Goal: Transaction & Acquisition: Obtain resource

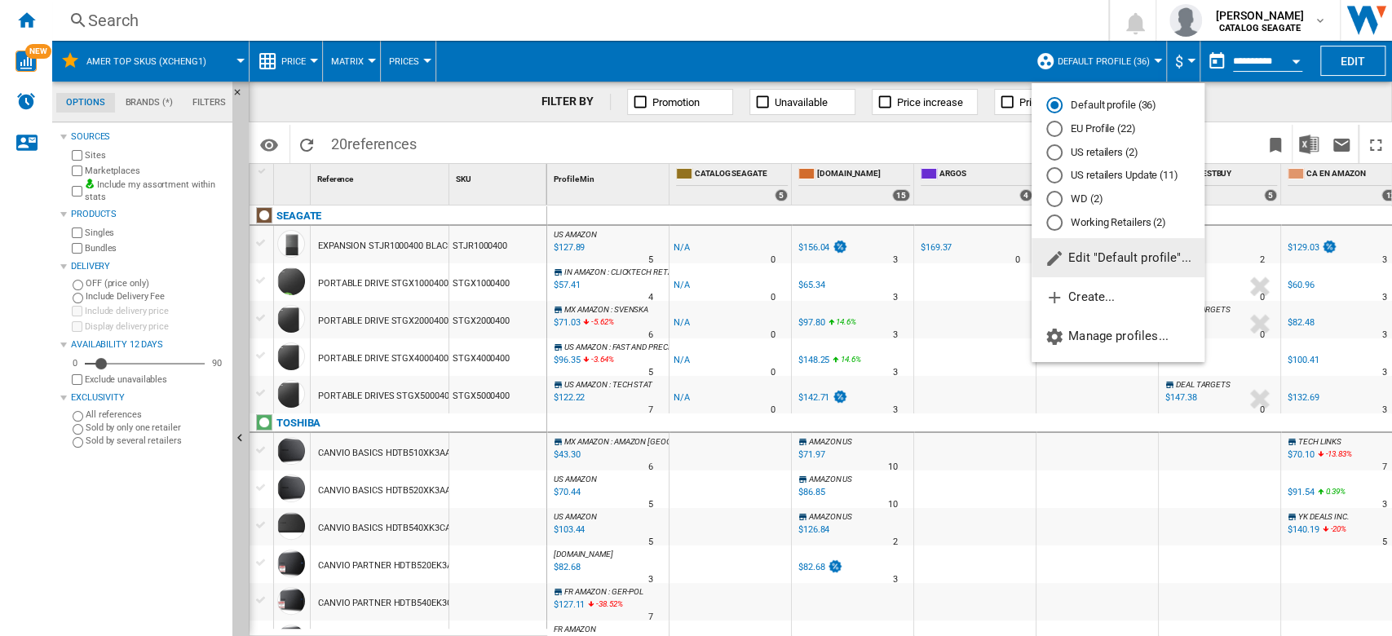
click at [1142, 253] on span "Edit "Default profile"..." at bounding box center [1118, 257] width 147 height 15
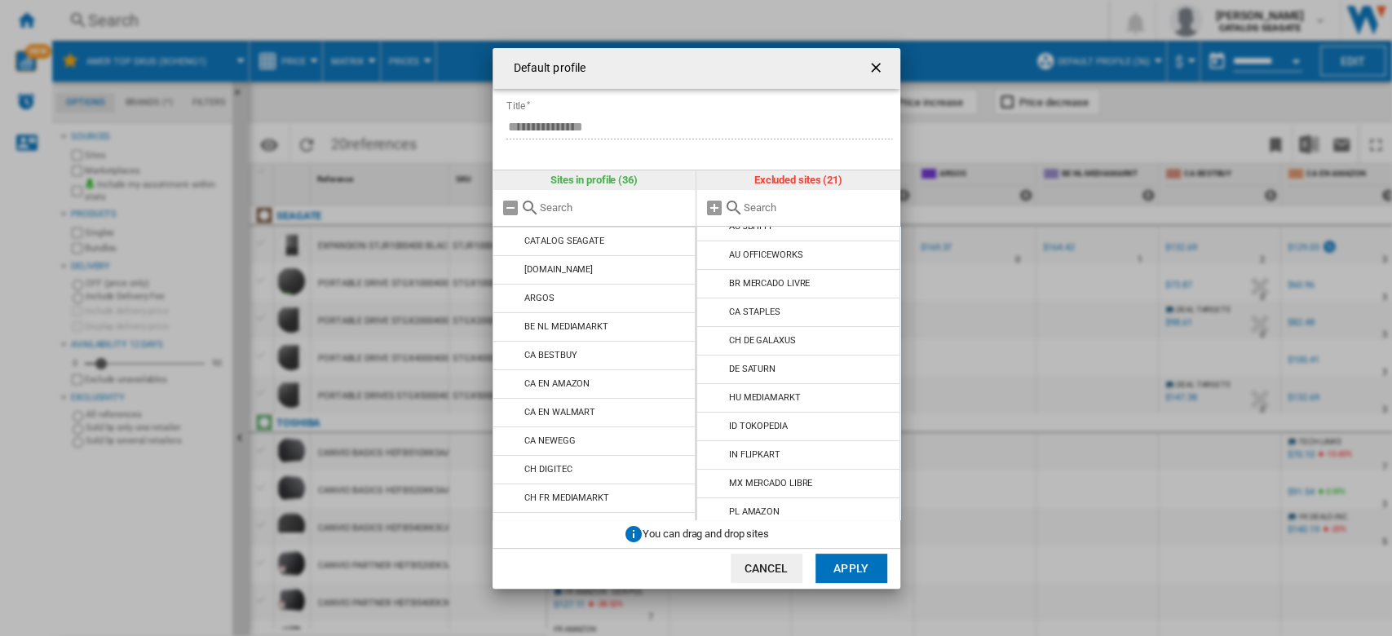
scroll to position [307, 0]
click at [783, 211] on input "Default profile ..." at bounding box center [818, 207] width 148 height 12
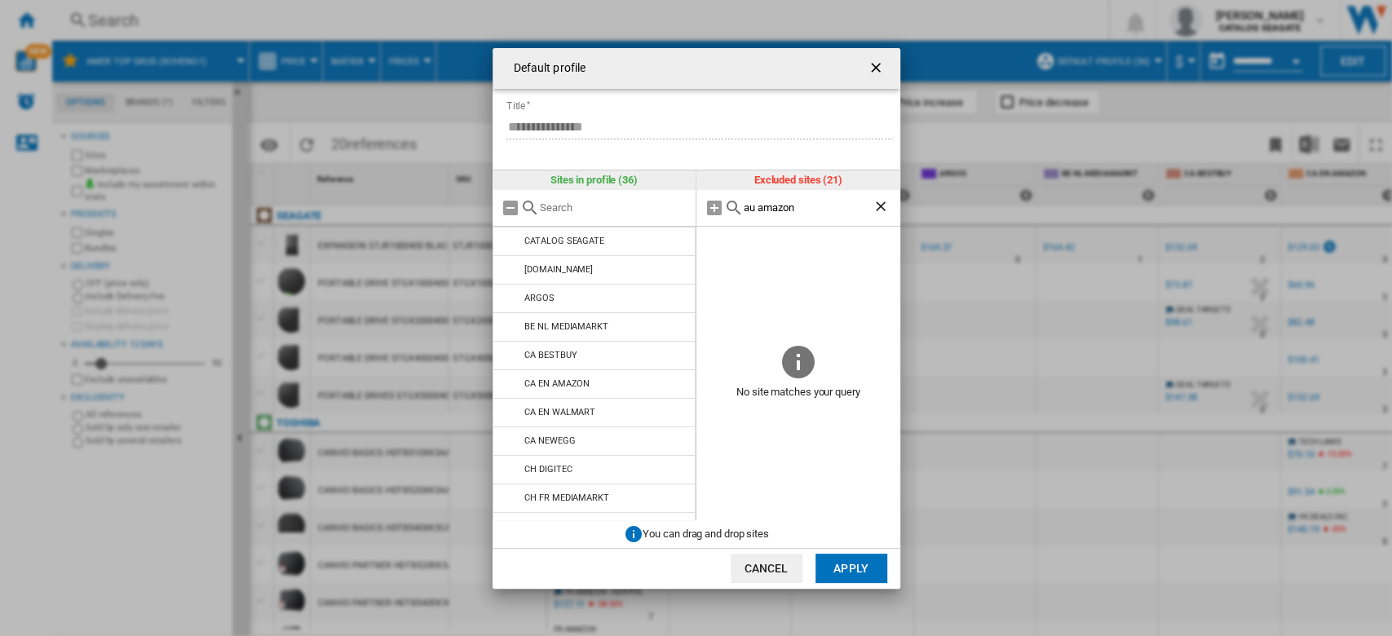
type input "au amazon"
click at [879, 63] on ng-md-icon "getI18NText('BUTTONS.CLOSE_DIALOG')" at bounding box center [878, 70] width 20 height 20
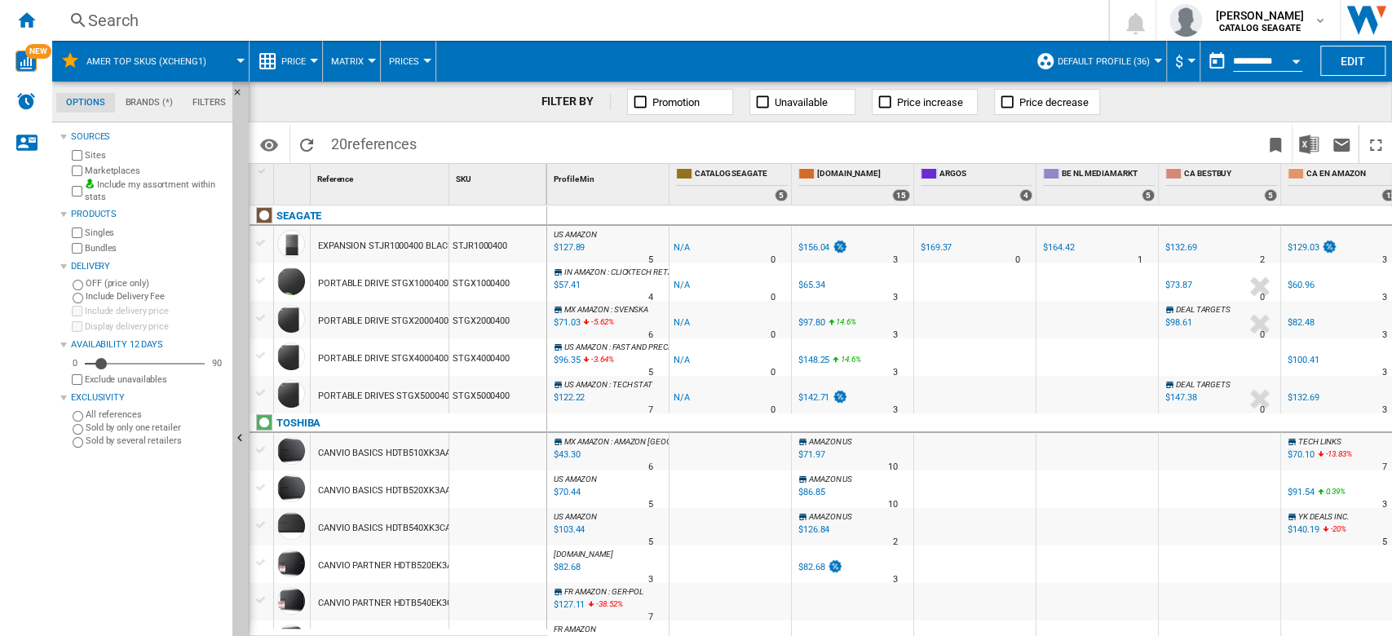
click at [229, 64] on span at bounding box center [234, 61] width 11 height 41
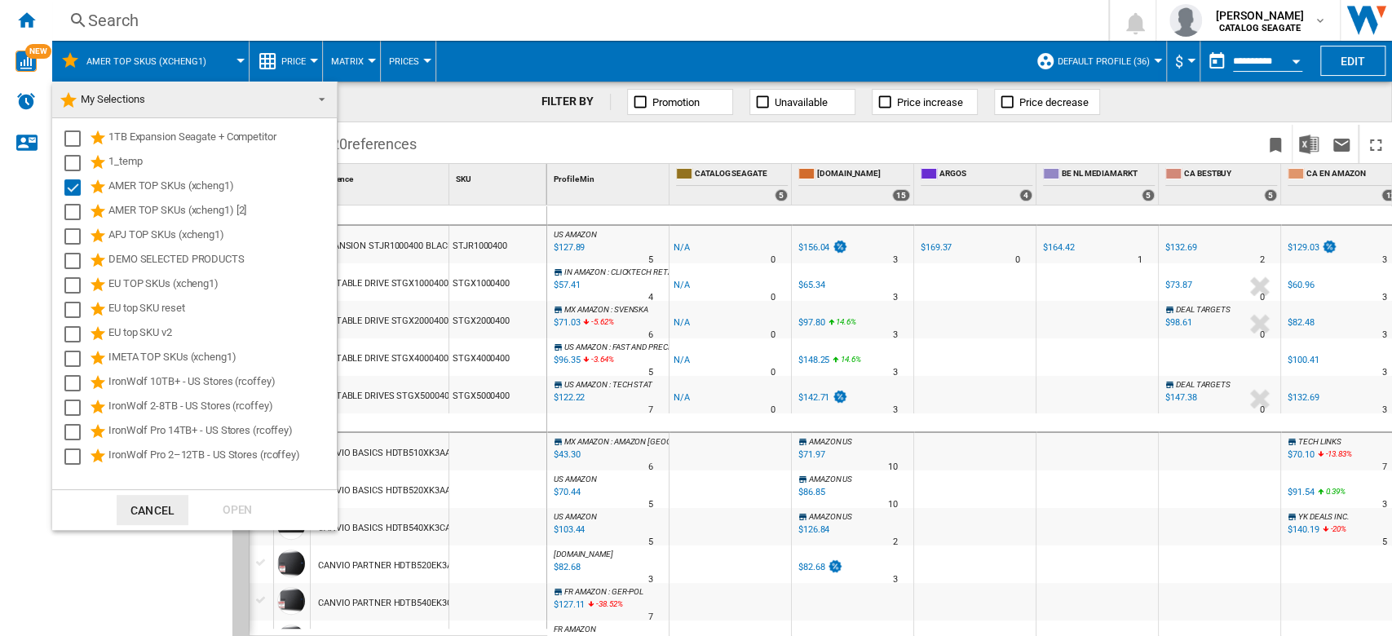
click at [1363, 57] on md-backdrop at bounding box center [696, 318] width 1392 height 636
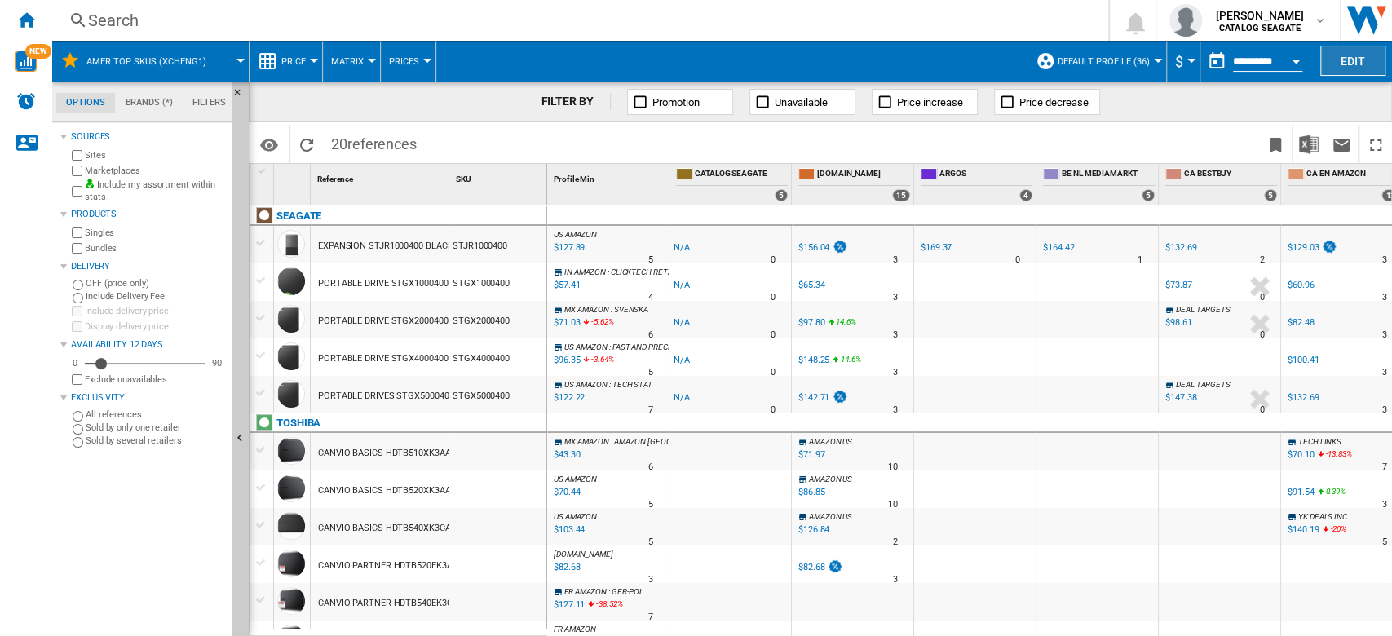
click at [1346, 56] on button "Edit" at bounding box center [1352, 61] width 65 height 30
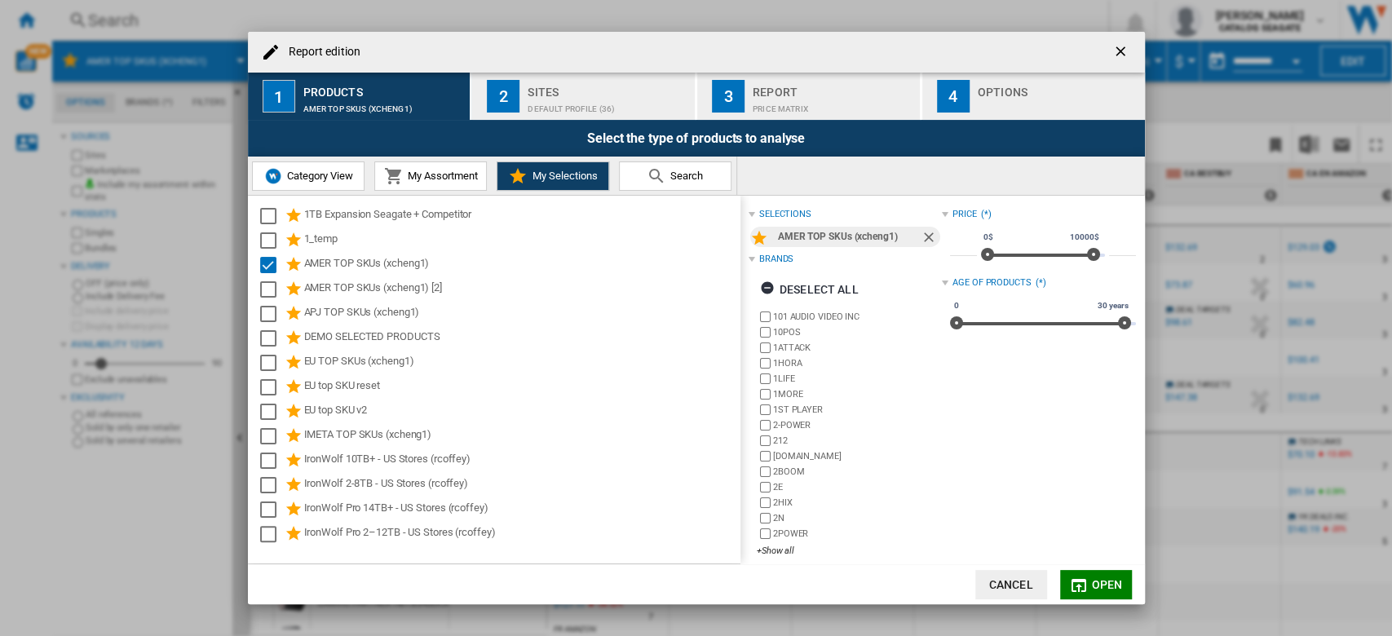
click at [450, 176] on span "My Assortment" at bounding box center [441, 176] width 74 height 12
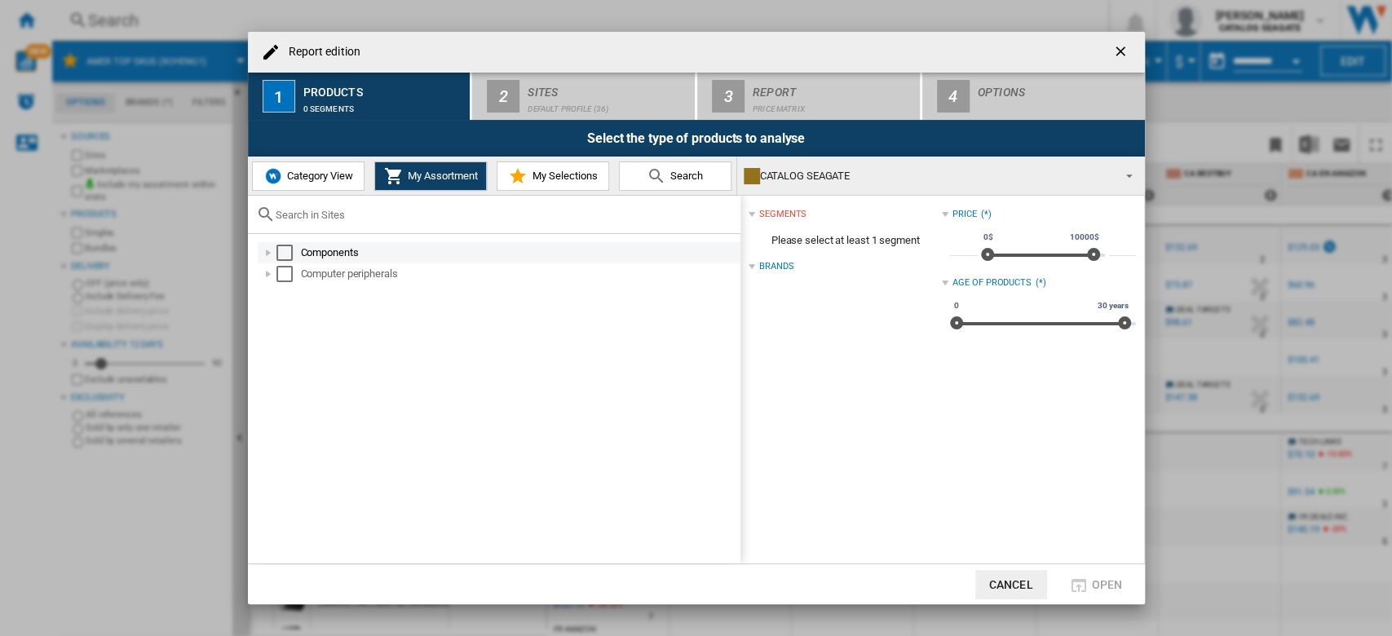
click at [276, 255] on div "Select" at bounding box center [284, 253] width 16 height 16
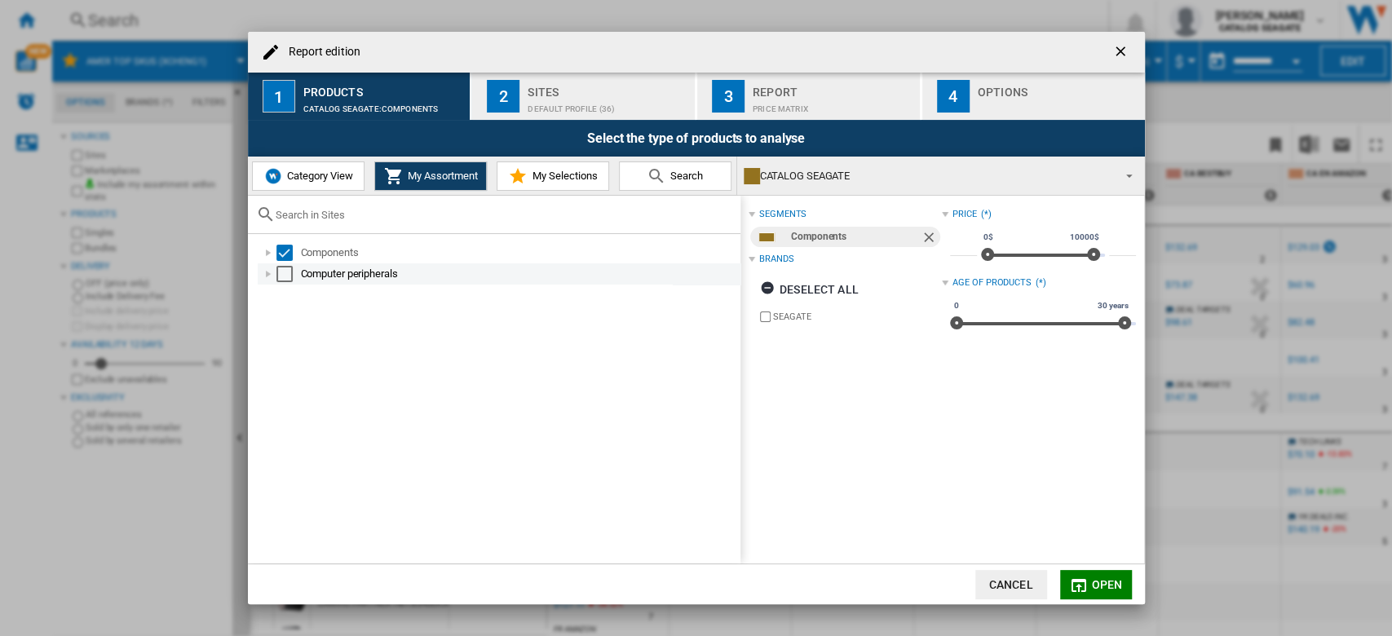
click at [285, 270] on div "Select" at bounding box center [284, 274] width 16 height 16
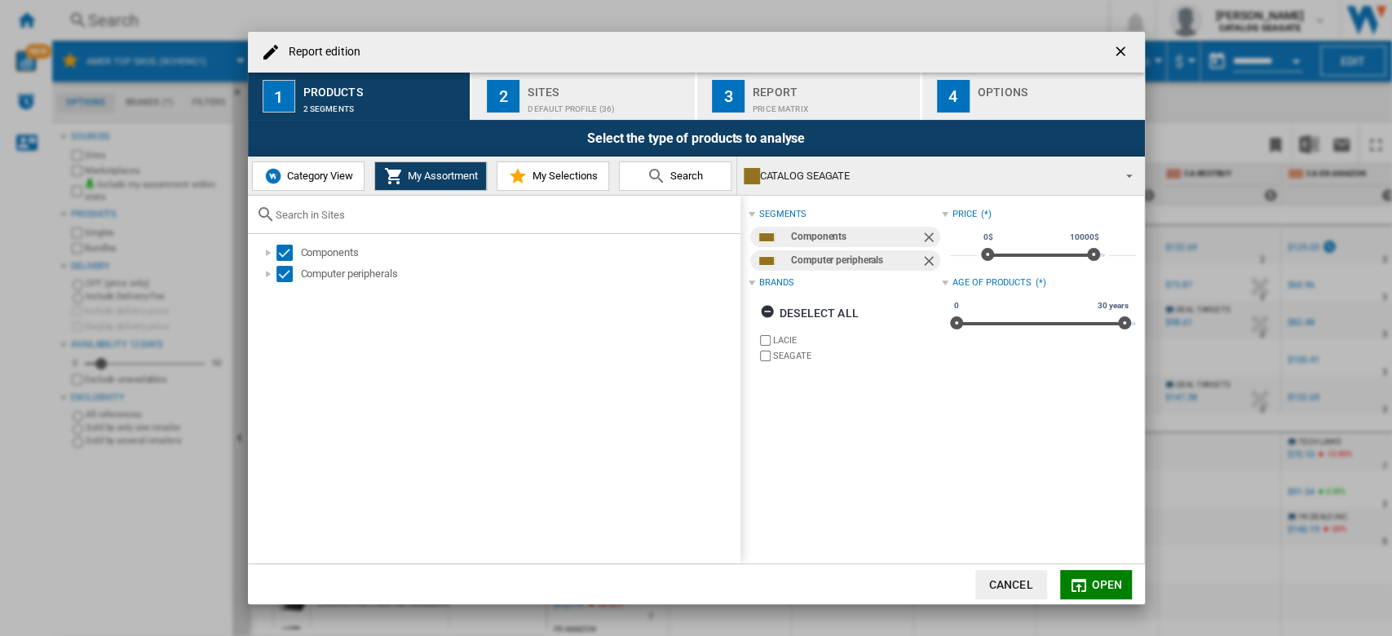
click at [1102, 587] on span "Open" at bounding box center [1106, 584] width 31 height 13
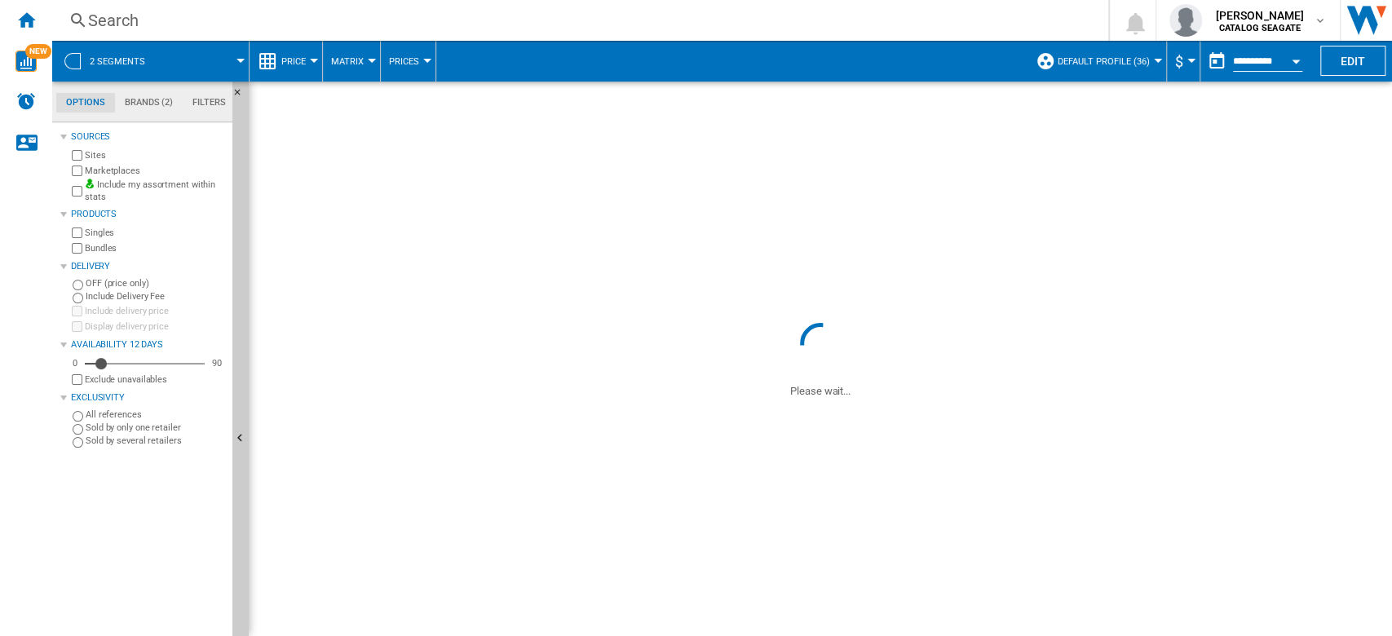
click at [1155, 64] on md-menu "Default profile (36) Default profile (36) EU Profile (22) US retailers (2) US r…" at bounding box center [1096, 61] width 139 height 41
click at [1145, 59] on button "Default profile (36)" at bounding box center [1108, 61] width 100 height 41
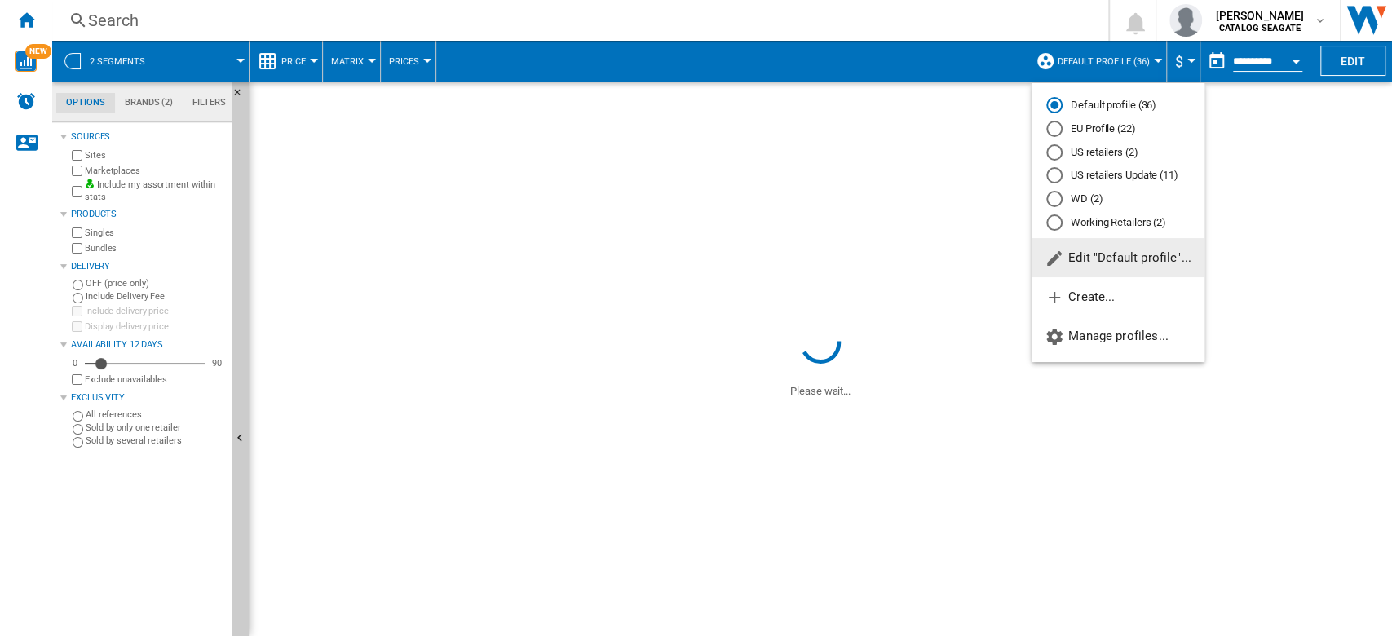
click at [1057, 154] on div "US retailers (2)" at bounding box center [1054, 152] width 16 height 16
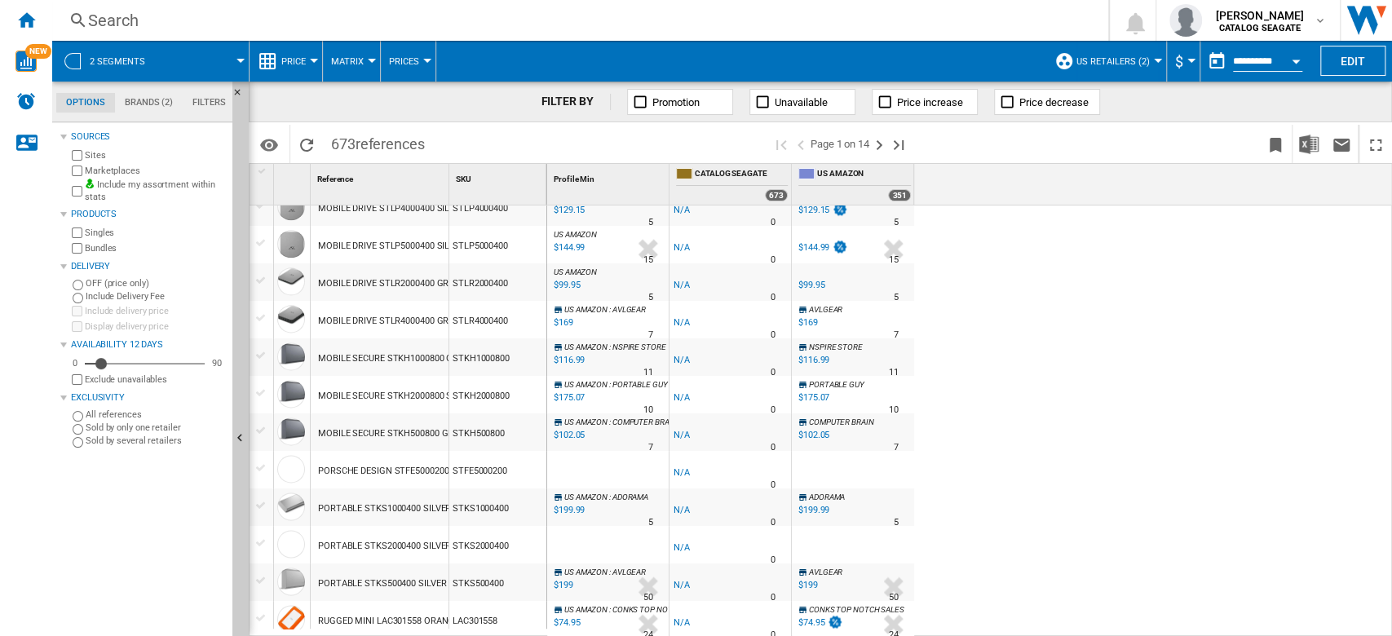
scroll to position [1028, 0]
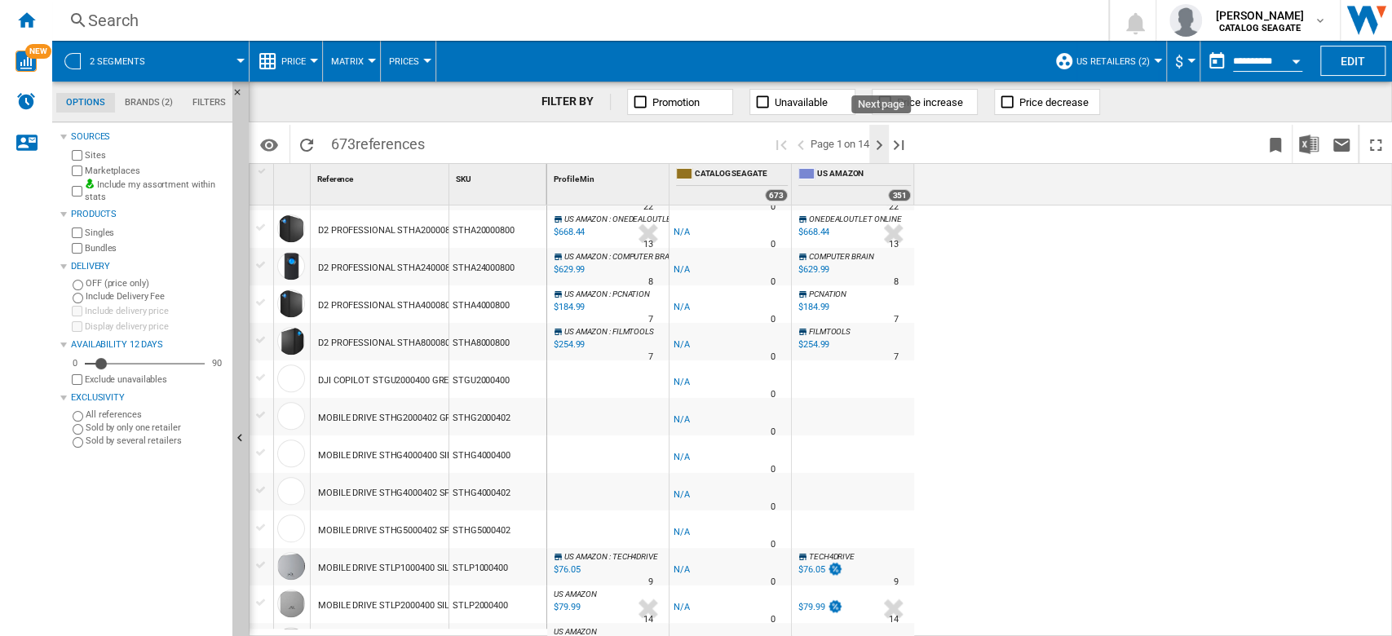
click at [879, 147] on ng-md-icon "Next page" at bounding box center [879, 145] width 20 height 20
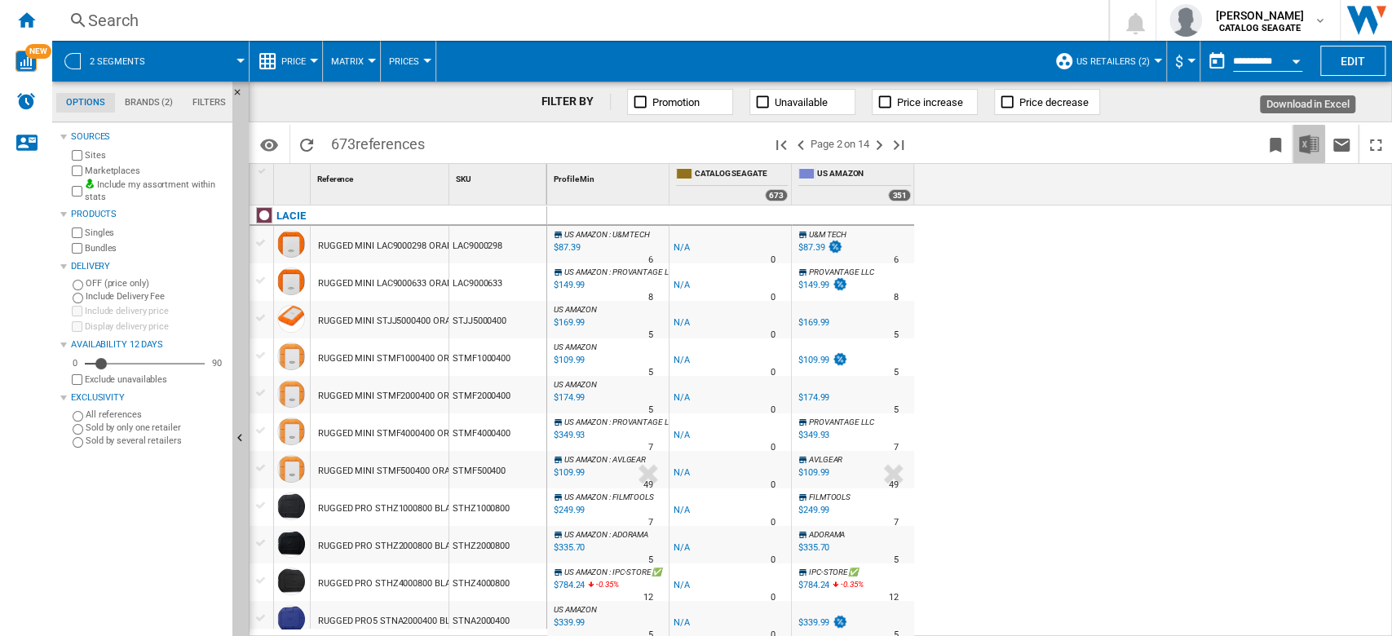
click at [1308, 150] on img "Download in Excel" at bounding box center [1309, 145] width 20 height 20
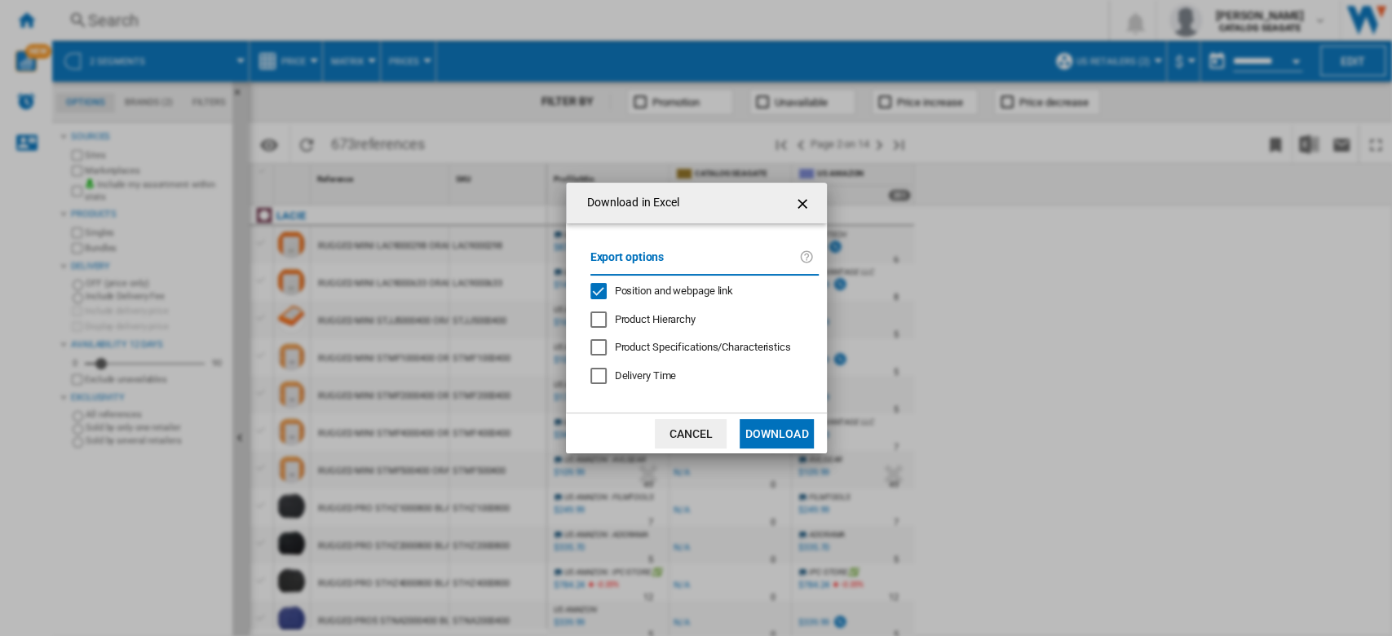
click at [603, 290] on div "Position and webpage link" at bounding box center [598, 291] width 16 height 16
click at [762, 427] on button "Download" at bounding box center [776, 433] width 73 height 29
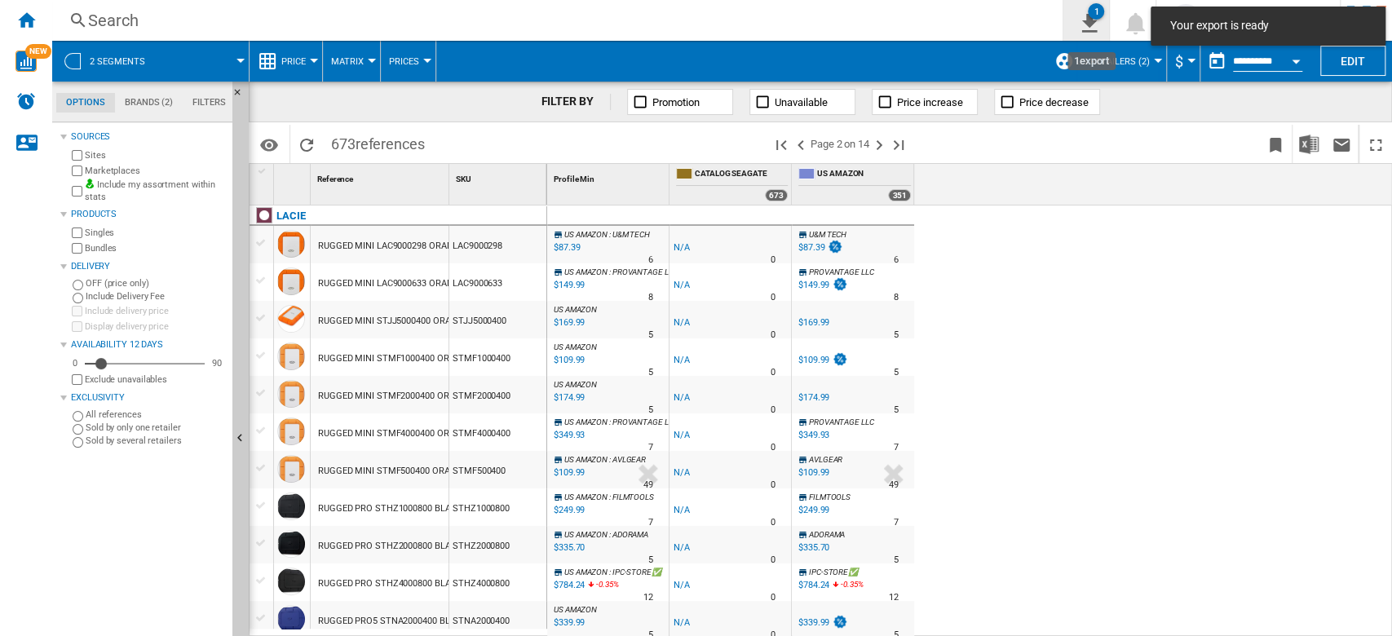
click at [1096, 24] on ng-md-icon "1\a export" at bounding box center [1086, 21] width 20 height 20
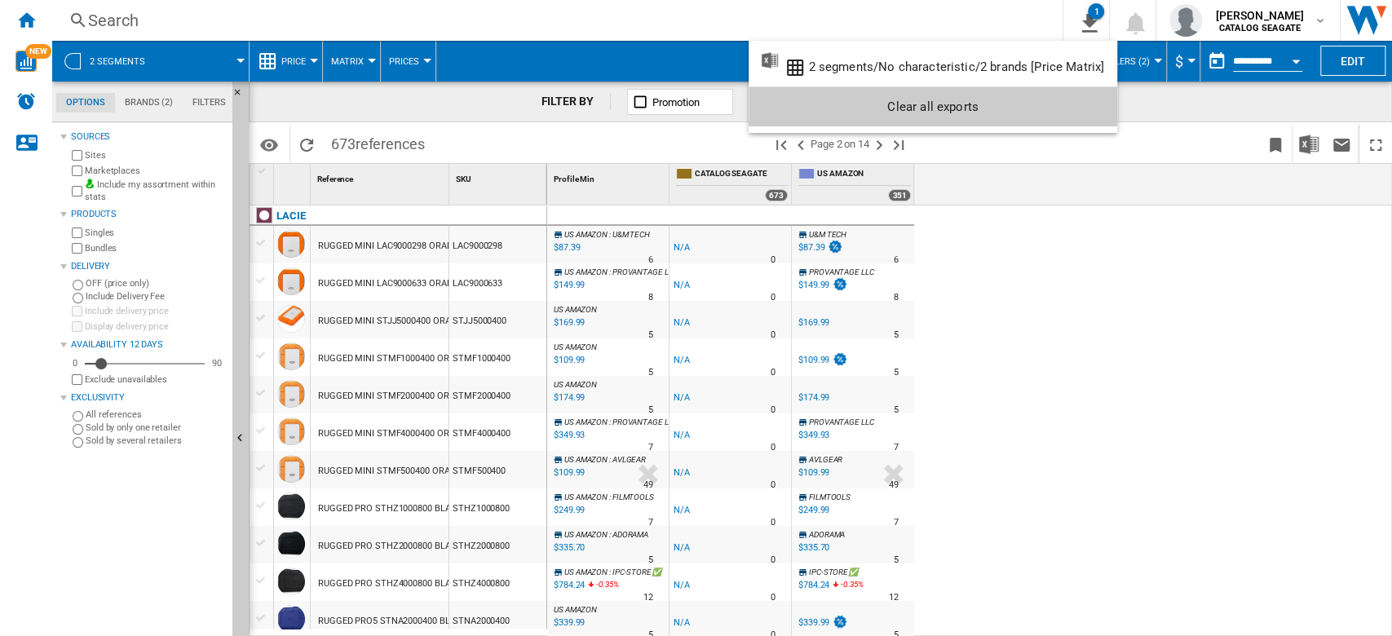
click at [1054, 223] on md-backdrop at bounding box center [696, 318] width 1392 height 636
